Goal: Task Accomplishment & Management: Complete application form

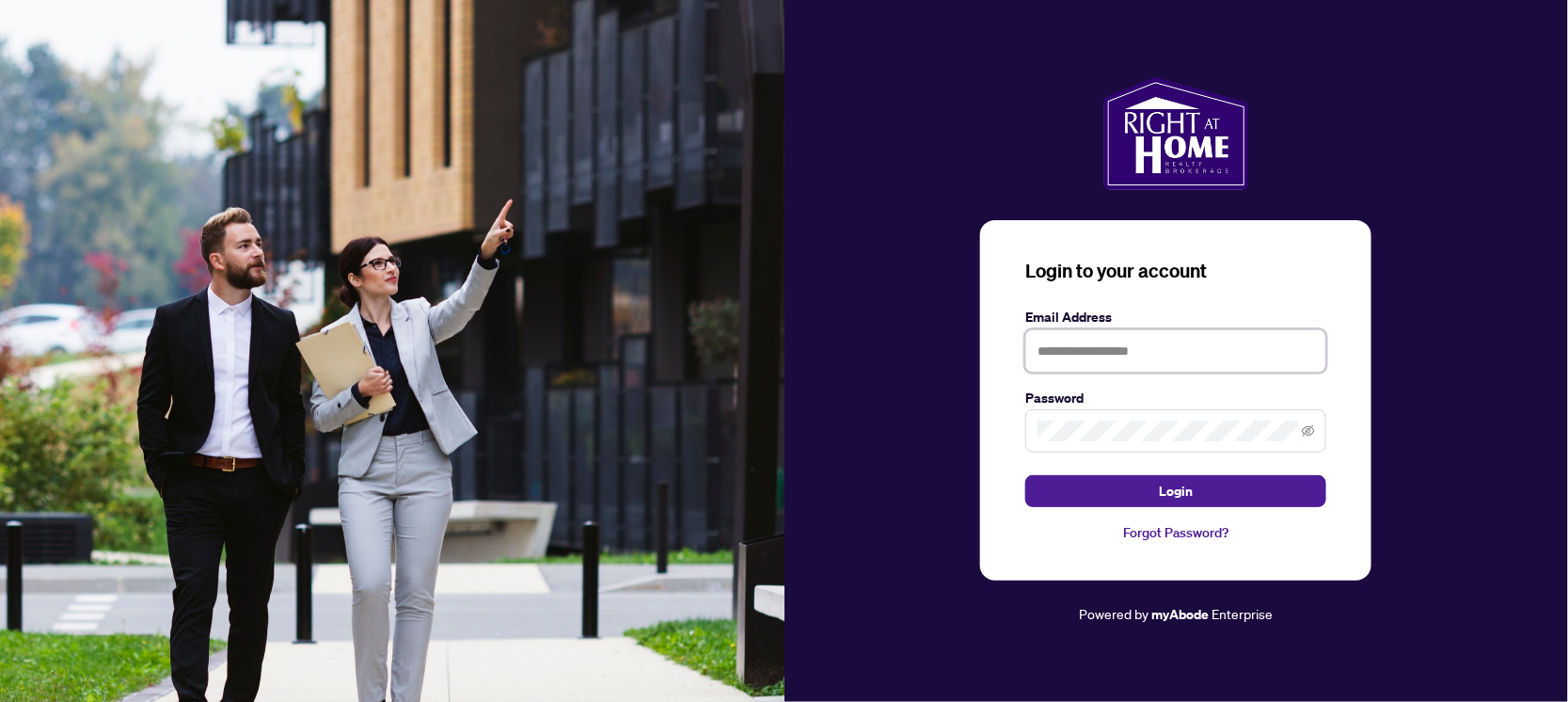
click at [1171, 355] on input "text" at bounding box center [1175, 351] width 301 height 43
type input "**********"
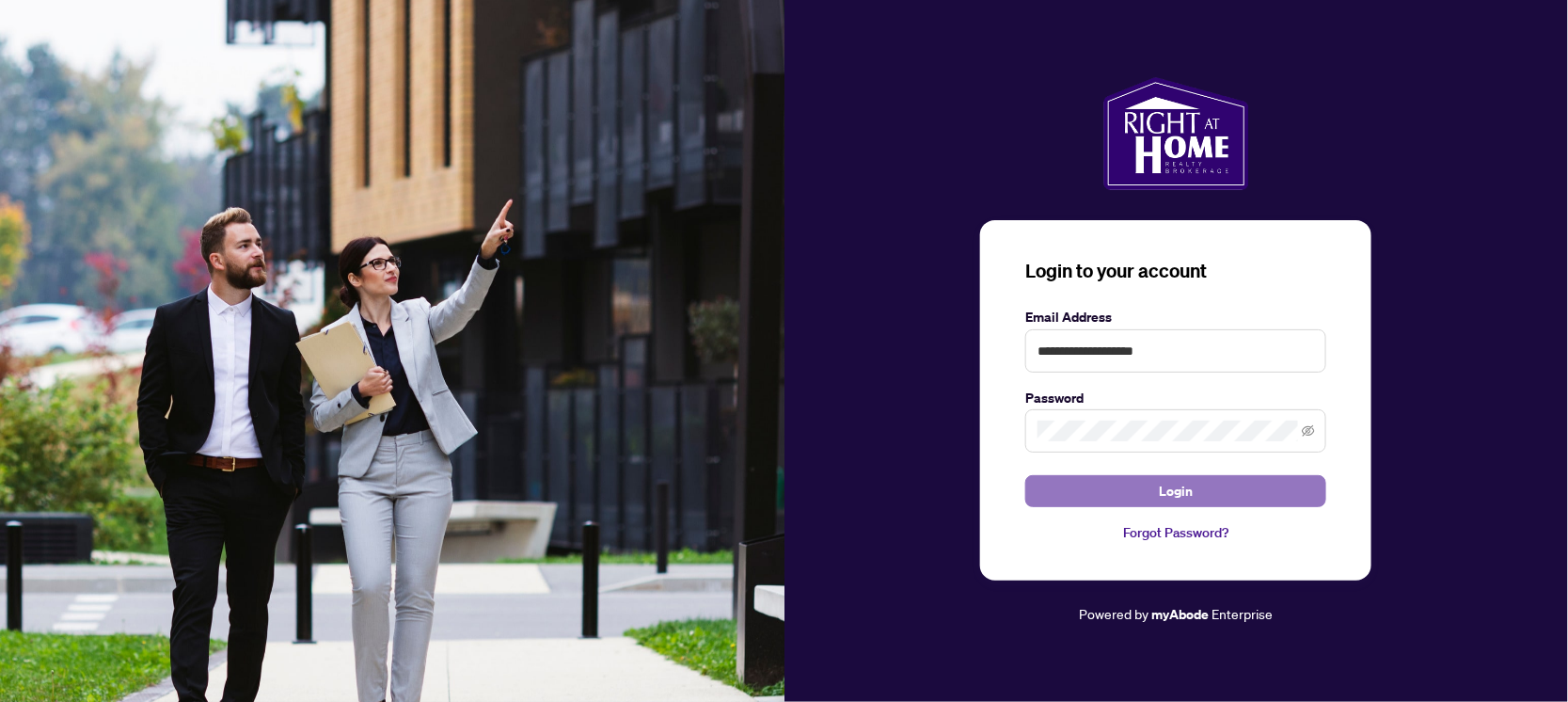
click at [1185, 489] on span "Login" at bounding box center [1176, 491] width 34 height 30
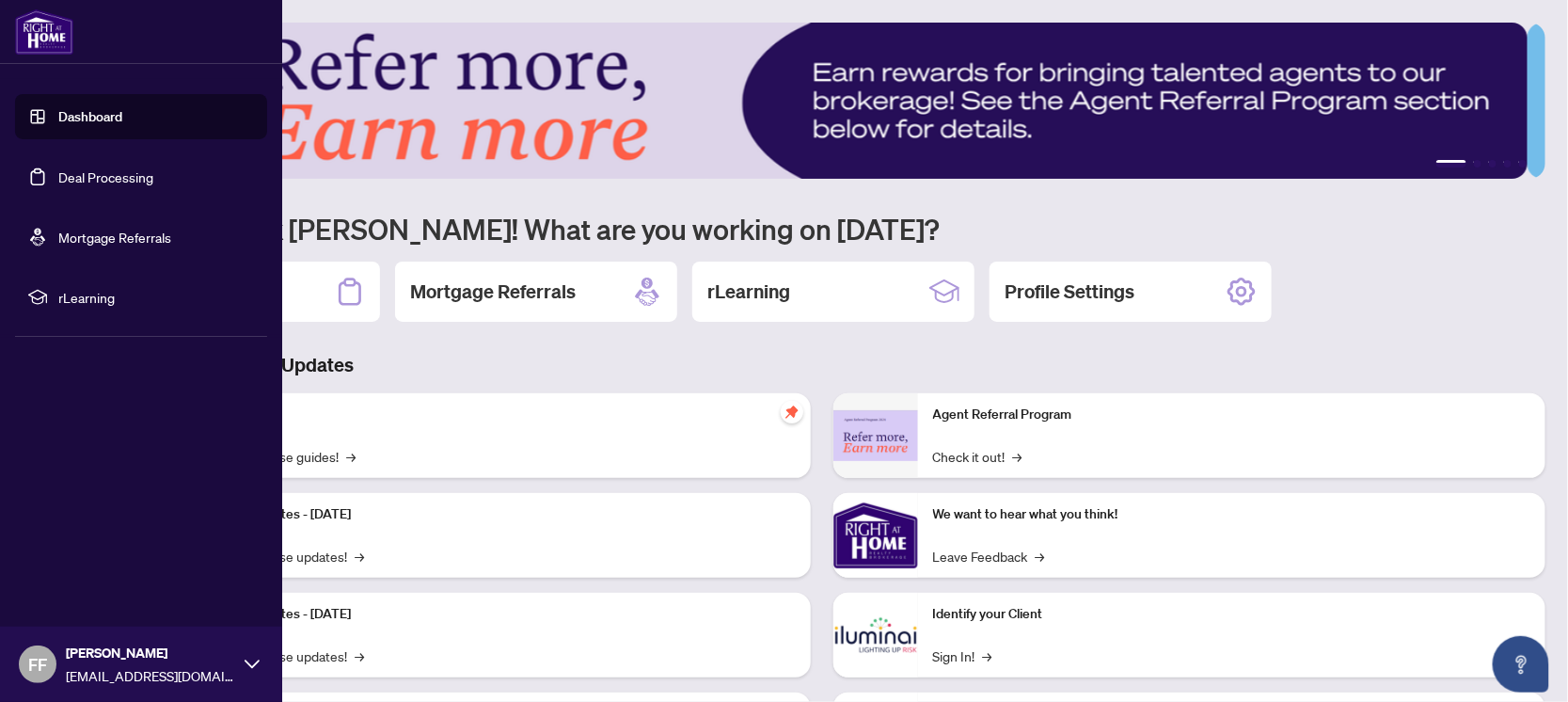
click at [110, 179] on link "Deal Processing" at bounding box center [106, 176] width 95 height 17
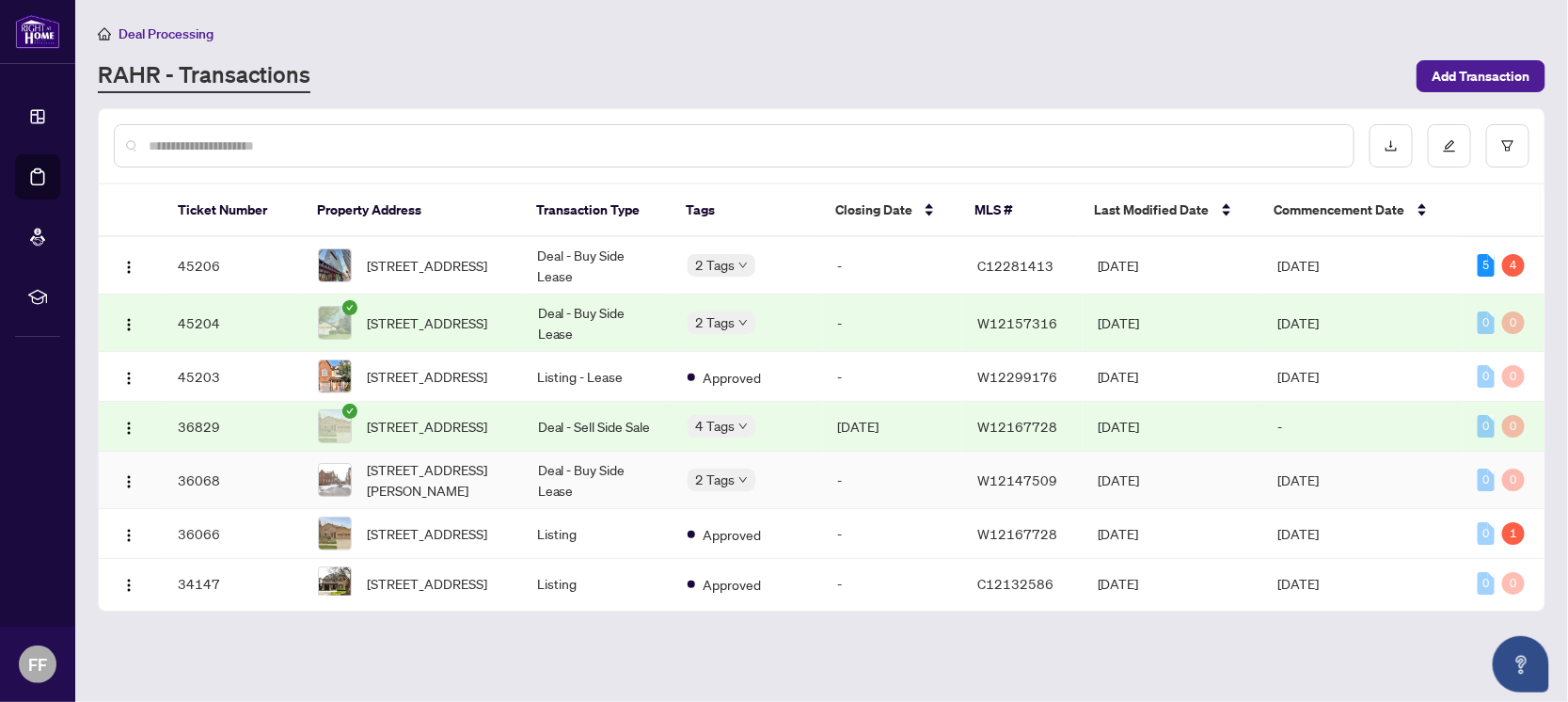
click at [901, 507] on td "-" at bounding box center [893, 480] width 140 height 58
click at [800, 490] on div "2 Tags" at bounding box center [748, 479] width 120 height 22
click at [432, 495] on span "[STREET_ADDRESS][PERSON_NAME]" at bounding box center [437, 480] width 141 height 41
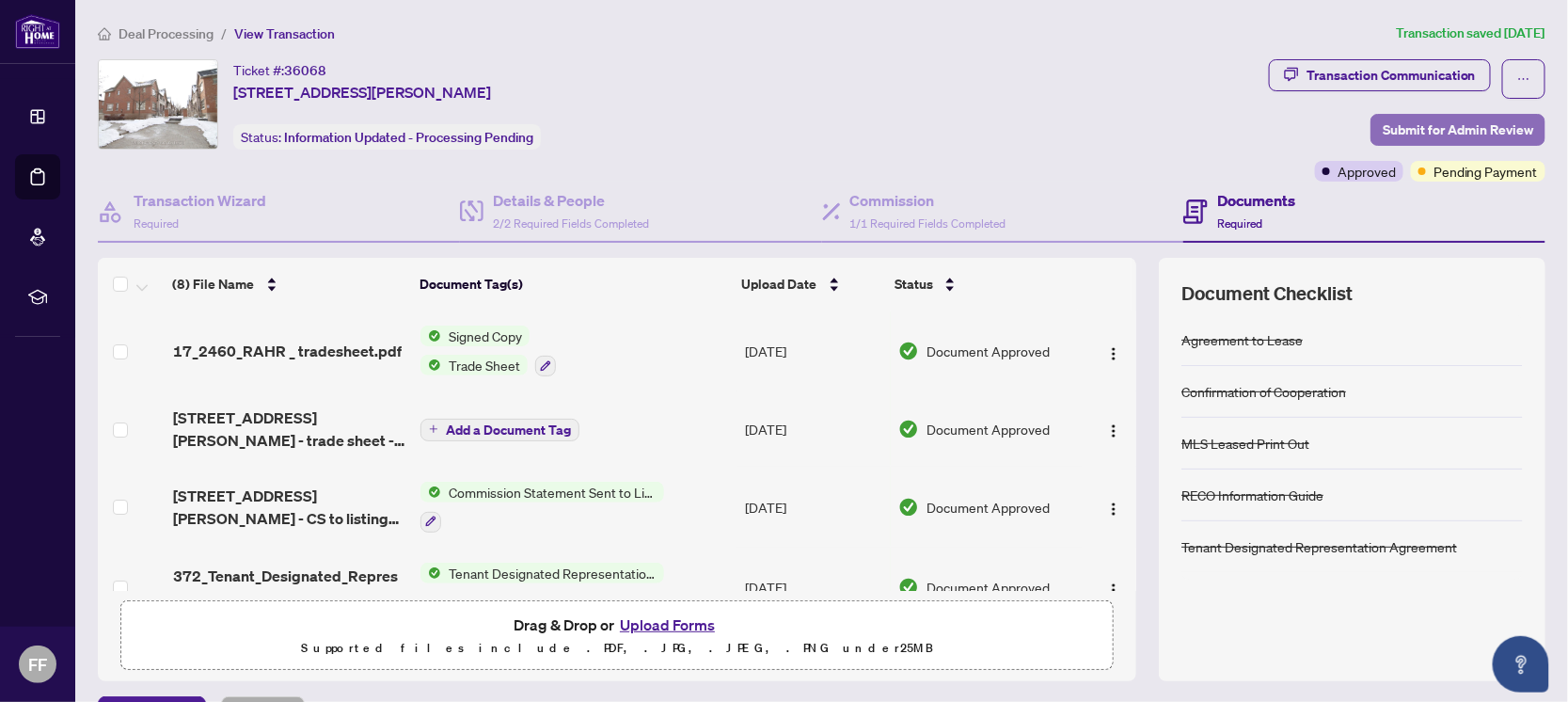
click at [1417, 130] on span "Submit for Admin Review" at bounding box center [1458, 129] width 151 height 30
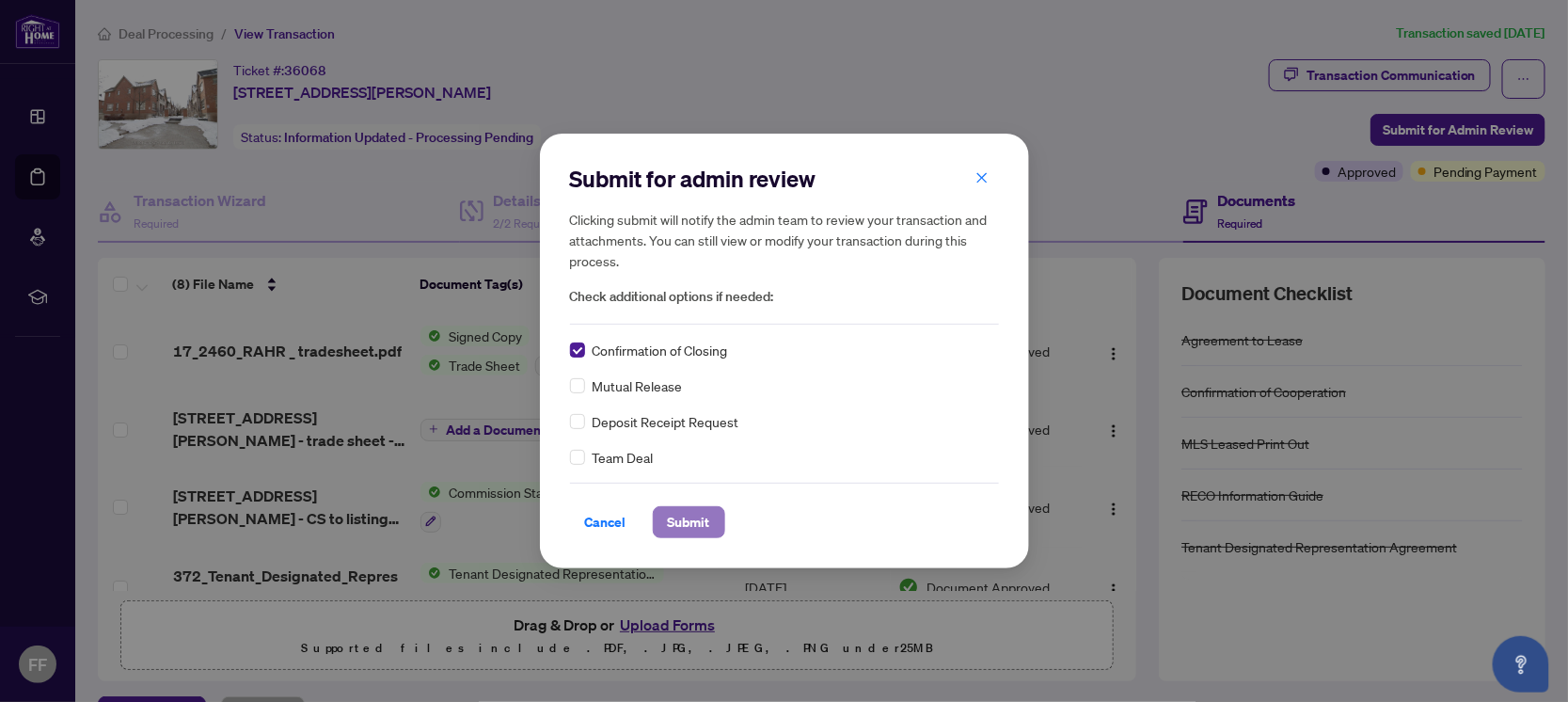
click at [687, 519] on span "Submit" at bounding box center [689, 522] width 42 height 30
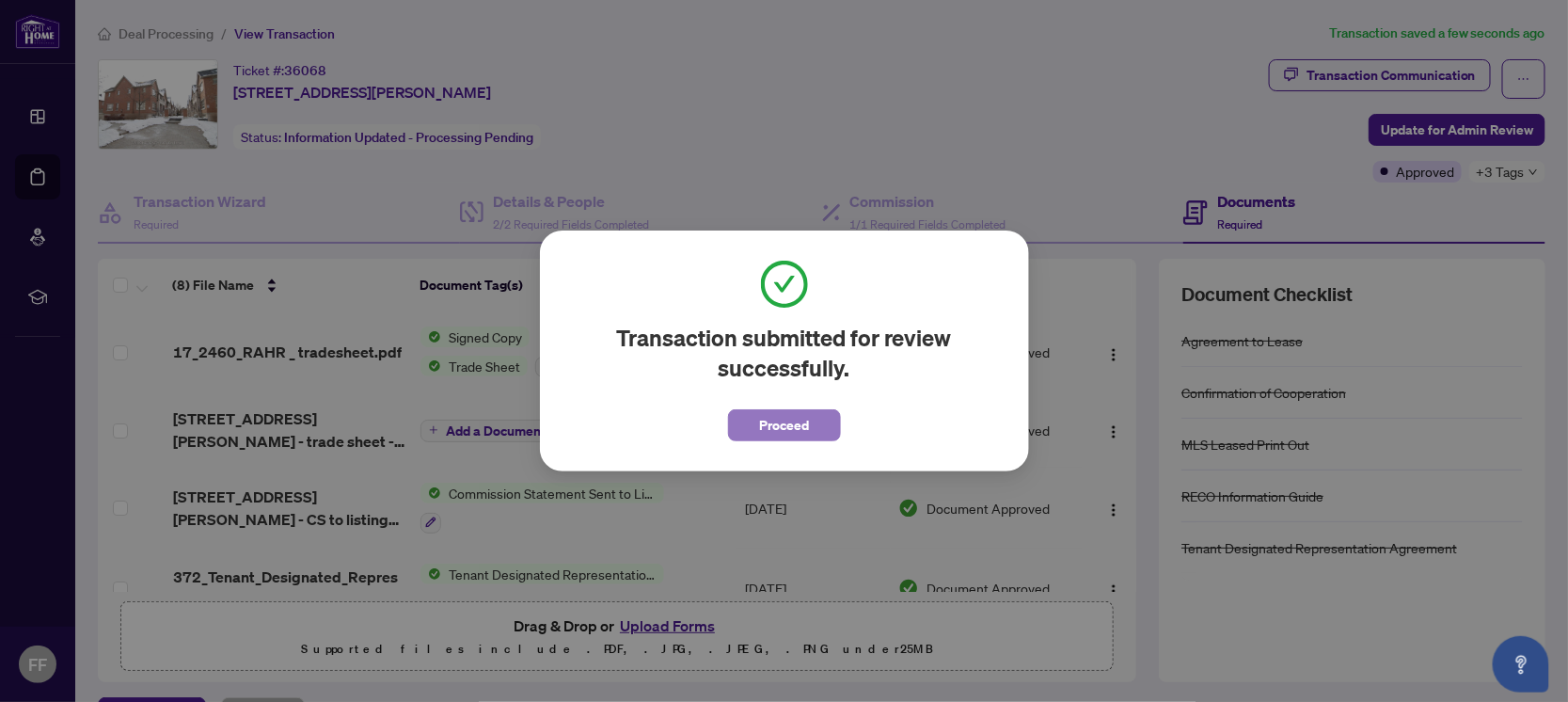
click at [780, 418] on span "Proceed" at bounding box center [784, 426] width 50 height 30
